Goal: Task Accomplishment & Management: Manage account settings

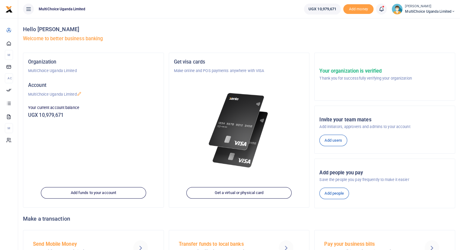
click at [384, 9] on span at bounding box center [384, 9] width 0 height 0
click at [345, 44] on small "You have 6 awaiting for your to act on" at bounding box center [343, 45] width 58 height 4
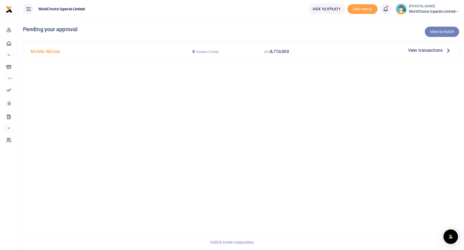
click at [434, 33] on link "View by batch" at bounding box center [442, 32] width 34 height 10
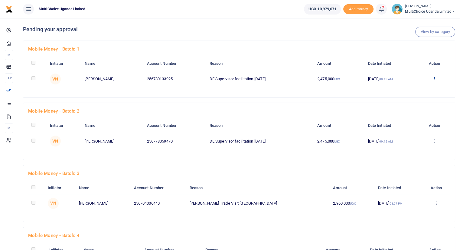
click at [433, 79] on icon at bounding box center [434, 78] width 4 height 4
click at [405, 87] on link "Approve" at bounding box center [413, 88] width 48 height 8
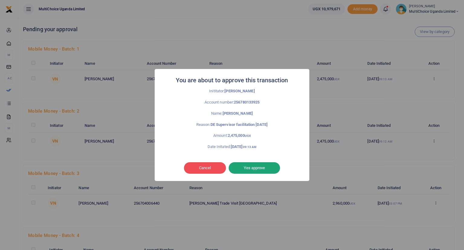
click at [267, 167] on button "Yes approve" at bounding box center [254, 167] width 51 height 11
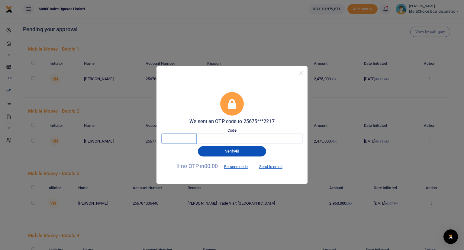
click at [190, 134] on input "text" at bounding box center [178, 138] width 35 height 10
type input "3"
type input "8"
type input "9"
type input "5"
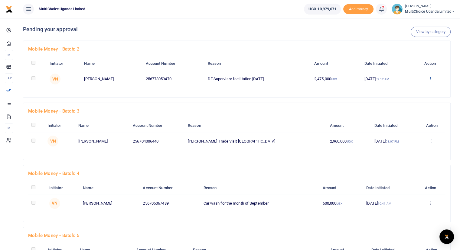
click at [430, 78] on icon at bounding box center [430, 78] width 4 height 4
click at [409, 88] on link "Approve" at bounding box center [408, 88] width 48 height 8
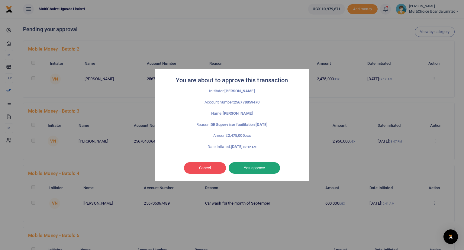
click at [254, 167] on button "Yes approve" at bounding box center [254, 167] width 51 height 11
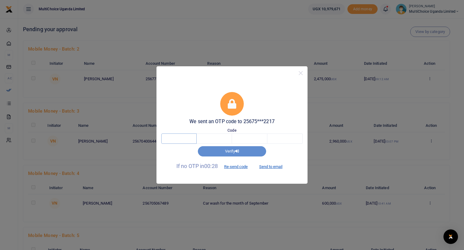
click at [170, 136] on input "text" at bounding box center [178, 138] width 35 height 10
type input "4"
type input "2"
type input "7"
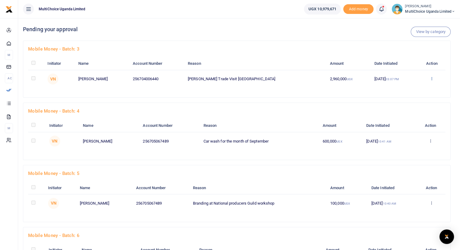
click at [431, 79] on icon at bounding box center [431, 78] width 4 height 4
click at [408, 89] on link "Approve" at bounding box center [409, 88] width 48 height 8
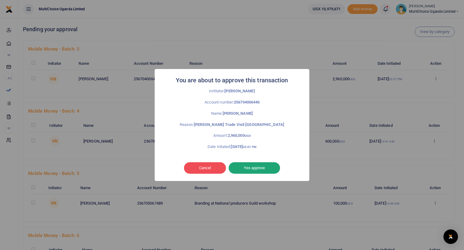
click at [250, 167] on button "Yes approve" at bounding box center [254, 167] width 51 height 11
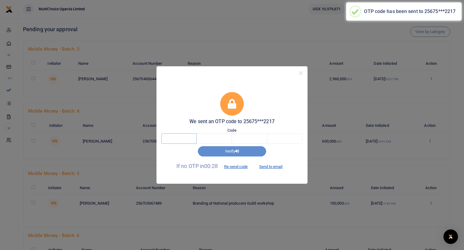
click at [181, 137] on input "text" at bounding box center [178, 138] width 35 height 10
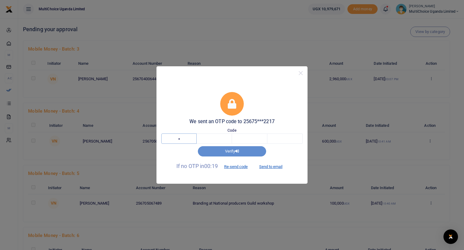
type input "5"
type input "2"
type input "9"
type input "7"
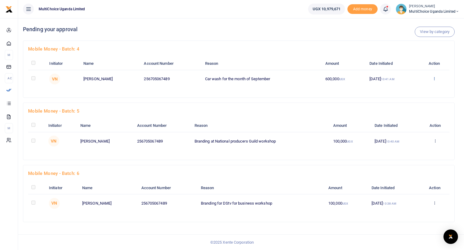
click at [434, 78] on icon at bounding box center [434, 78] width 4 height 4
click at [414, 88] on link "Approve" at bounding box center [413, 88] width 48 height 8
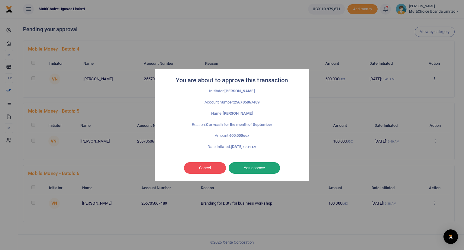
click at [249, 169] on button "Yes approve" at bounding box center [254, 167] width 51 height 11
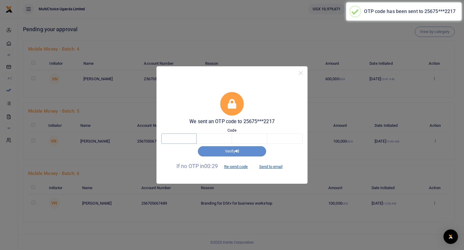
click at [173, 138] on input "text" at bounding box center [178, 138] width 35 height 10
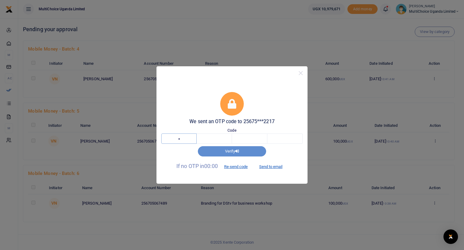
type input "1"
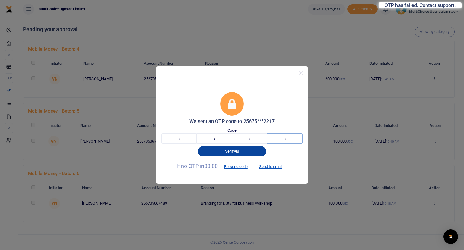
type input "5"
click at [219, 151] on button "Verify" at bounding box center [232, 151] width 68 height 10
click at [228, 151] on button "Verify" at bounding box center [232, 151] width 68 height 10
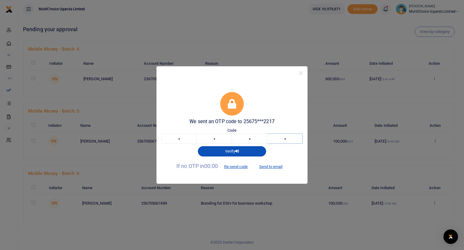
click at [290, 142] on input "5" at bounding box center [284, 138] width 35 height 10
type input "1"
type input "5"
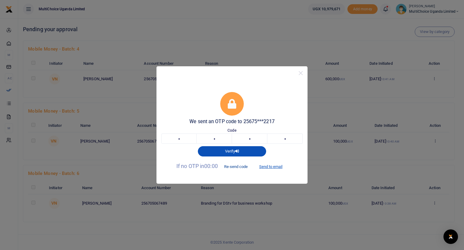
click at [238, 164] on button "Re-send code" at bounding box center [236, 166] width 34 height 10
click at [292, 141] on input "5" at bounding box center [284, 138] width 35 height 10
click at [301, 73] on button "Close" at bounding box center [300, 73] width 9 height 9
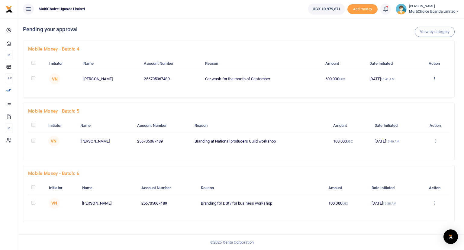
click at [435, 78] on icon at bounding box center [434, 78] width 4 height 4
drag, startPoint x: 415, startPoint y: 87, endPoint x: 419, endPoint y: 82, distance: 7.0
click at [419, 82] on div "Approve Decline Details" at bounding box center [412, 101] width 48 height 41
click at [435, 78] on icon at bounding box center [434, 78] width 4 height 4
click at [405, 88] on link "Approve" at bounding box center [413, 88] width 48 height 8
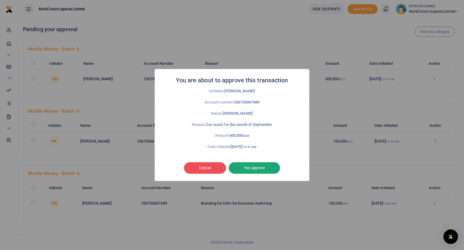
click at [255, 169] on button "Yes approve" at bounding box center [254, 167] width 51 height 11
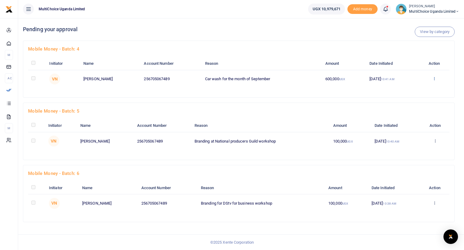
click at [434, 77] on icon at bounding box center [434, 78] width 4 height 4
click at [408, 88] on link "Approve" at bounding box center [413, 88] width 48 height 8
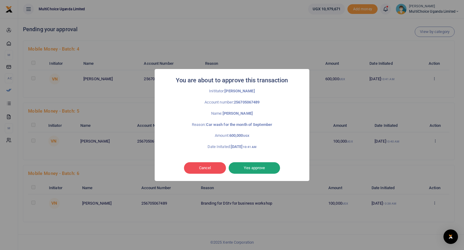
click at [248, 168] on button "Yes approve" at bounding box center [254, 167] width 51 height 11
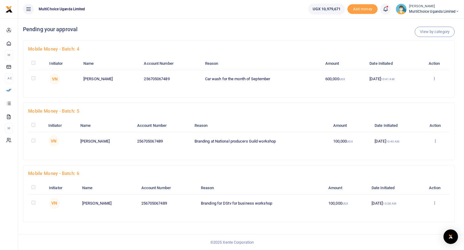
click at [435, 141] on icon at bounding box center [435, 140] width 4 height 4
click at [410, 149] on link "Approve" at bounding box center [413, 150] width 48 height 8
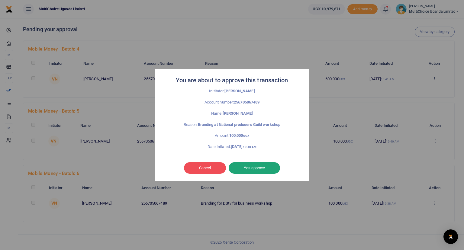
click at [257, 168] on button "Yes approve" at bounding box center [254, 167] width 51 height 11
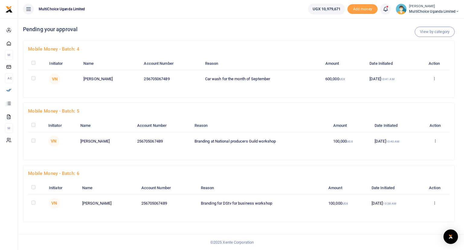
click at [403, 101] on div "Mobile Money - batch: 4 Initiator Name Account Number Reason Amount Date Initia…" at bounding box center [239, 71] width 437 height 62
click at [435, 79] on icon at bounding box center [434, 78] width 4 height 4
click at [412, 88] on link "Approve" at bounding box center [413, 88] width 48 height 8
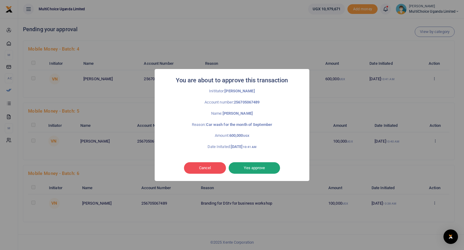
click at [260, 170] on button "Yes approve" at bounding box center [254, 167] width 51 height 11
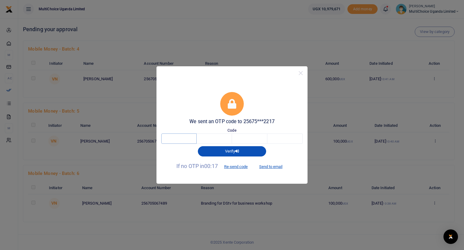
click at [178, 137] on input "text" at bounding box center [178, 138] width 35 height 10
type input "8"
type input "7"
type input "1"
type input "7"
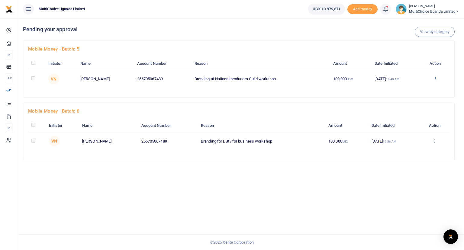
click at [435, 79] on icon at bounding box center [435, 78] width 4 height 4
click at [411, 89] on link "Approve" at bounding box center [413, 88] width 48 height 8
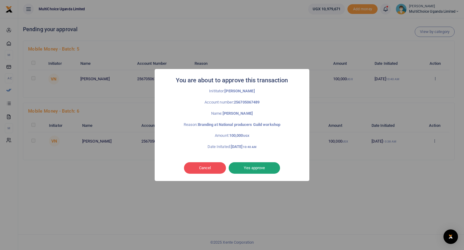
click at [267, 167] on button "Yes approve" at bounding box center [254, 167] width 51 height 11
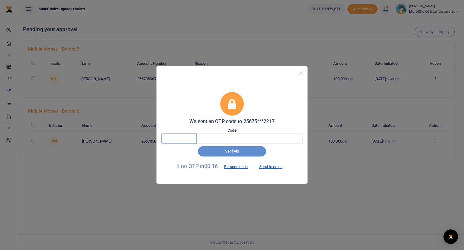
click at [191, 139] on input "text" at bounding box center [178, 138] width 35 height 10
type input "8"
type input "9"
type input "3"
type input "8"
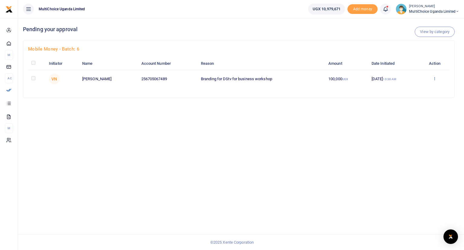
click at [435, 79] on icon at bounding box center [435, 78] width 4 height 4
click at [410, 88] on link "Approve" at bounding box center [413, 88] width 48 height 8
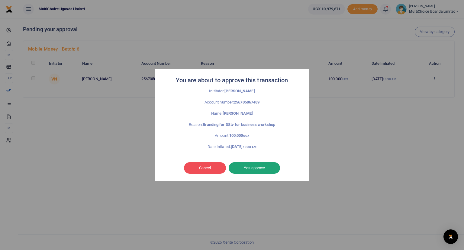
click at [266, 168] on button "Yes approve" at bounding box center [254, 167] width 51 height 11
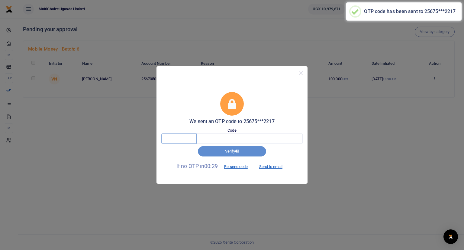
click at [181, 138] on input "text" at bounding box center [178, 138] width 35 height 10
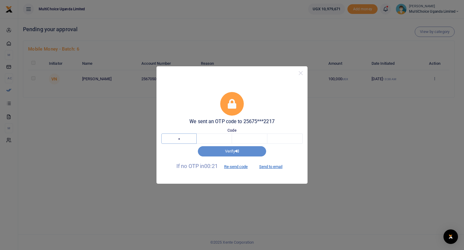
type input "9"
type input "5"
type input "9"
type input "5"
click at [302, 74] on button "Close" at bounding box center [300, 73] width 9 height 9
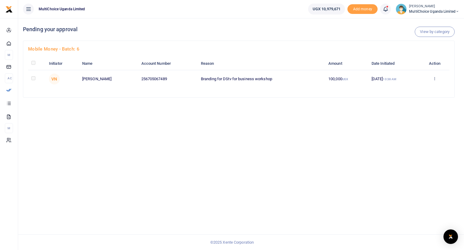
click at [415, 94] on div "Mobile Money - batch: 6 Initiator Name Account Number Reason Amount Date Initia…" at bounding box center [238, 69] width 431 height 57
click at [436, 78] on icon at bounding box center [435, 78] width 4 height 4
click at [418, 89] on link "Approve" at bounding box center [413, 88] width 48 height 8
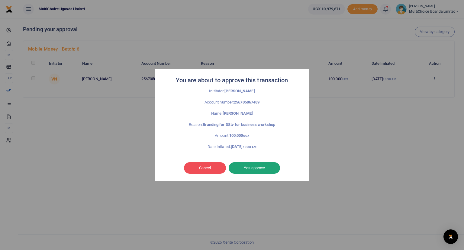
click at [254, 168] on button "Yes approve" at bounding box center [254, 167] width 51 height 11
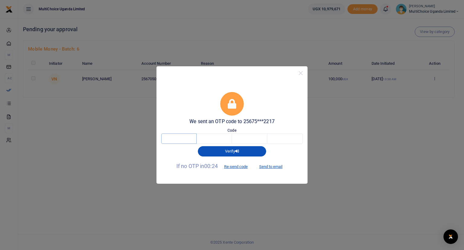
click at [187, 142] on input "text" at bounding box center [178, 138] width 35 height 10
type input "1"
type input "5"
type input "9"
type input "8"
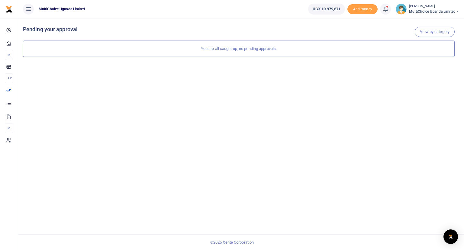
click at [429, 10] on span "MultiChoice Uganda Limited" at bounding box center [434, 11] width 50 height 5
click at [431, 20] on link "Switch accounts" at bounding box center [436, 22] width 48 height 8
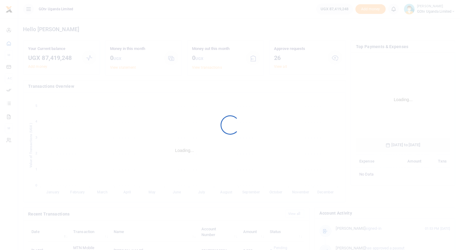
scroll to position [90, 89]
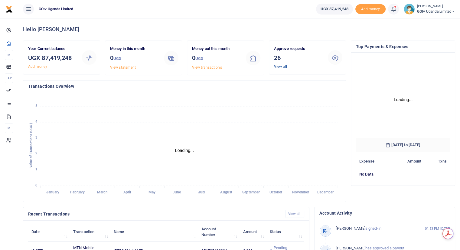
click at [280, 66] on link "View all" at bounding box center [280, 66] width 13 height 4
click at [396, 9] on span at bounding box center [396, 9] width 0 height 0
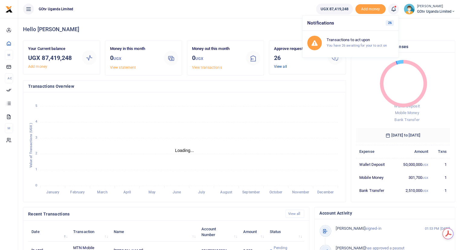
scroll to position [80, 89]
click at [276, 65] on link "View all" at bounding box center [280, 66] width 13 height 4
click at [279, 66] on link "View all" at bounding box center [280, 66] width 13 height 4
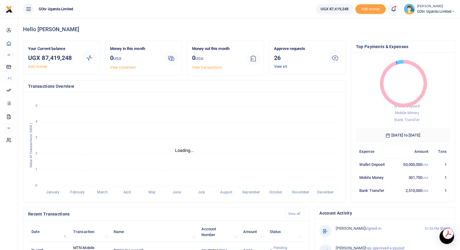
click at [284, 68] on link "View all" at bounding box center [280, 66] width 13 height 4
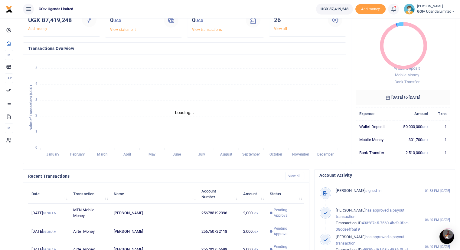
scroll to position [0, 0]
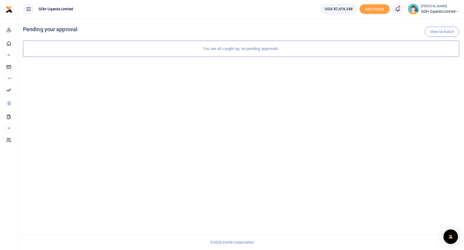
click at [396, 9] on icon at bounding box center [398, 9] width 6 height 7
click at [355, 46] on small "You have 26 awaiting for your to act on" at bounding box center [361, 45] width 60 height 4
click at [396, 8] on icon at bounding box center [398, 9] width 6 height 7
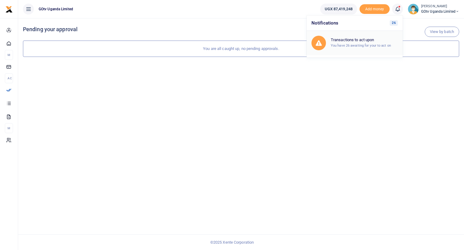
click at [366, 43] on small "You have 26 awaiting for your to act on" at bounding box center [361, 45] width 60 height 4
click at [397, 8] on icon at bounding box center [398, 9] width 6 height 7
